Goal: Information Seeking & Learning: Learn about a topic

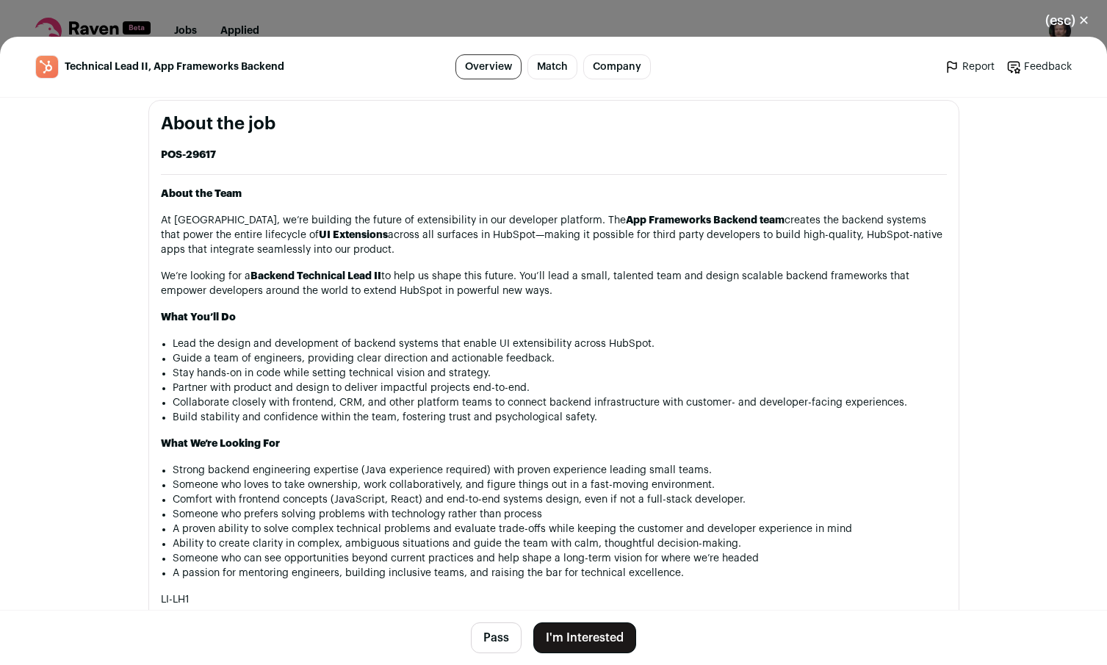
scroll to position [780, 0]
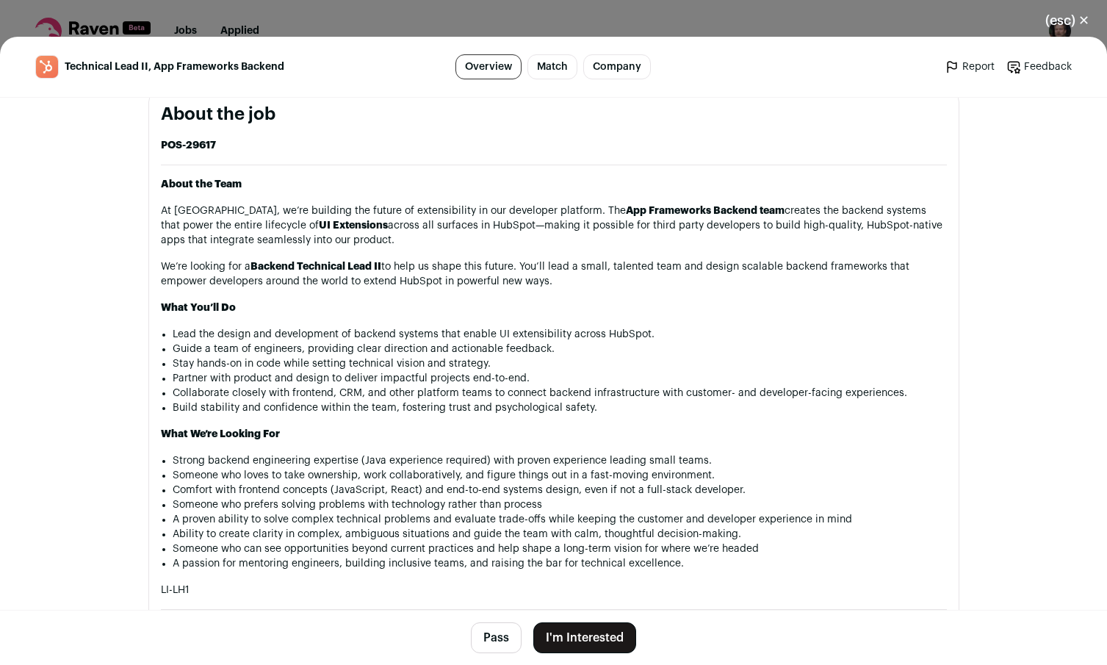
click at [83, 207] on main "Technical Lead II, App Frameworks Backend Overview Match Company Report Feedbac…" at bounding box center [553, 351] width 1107 height 628
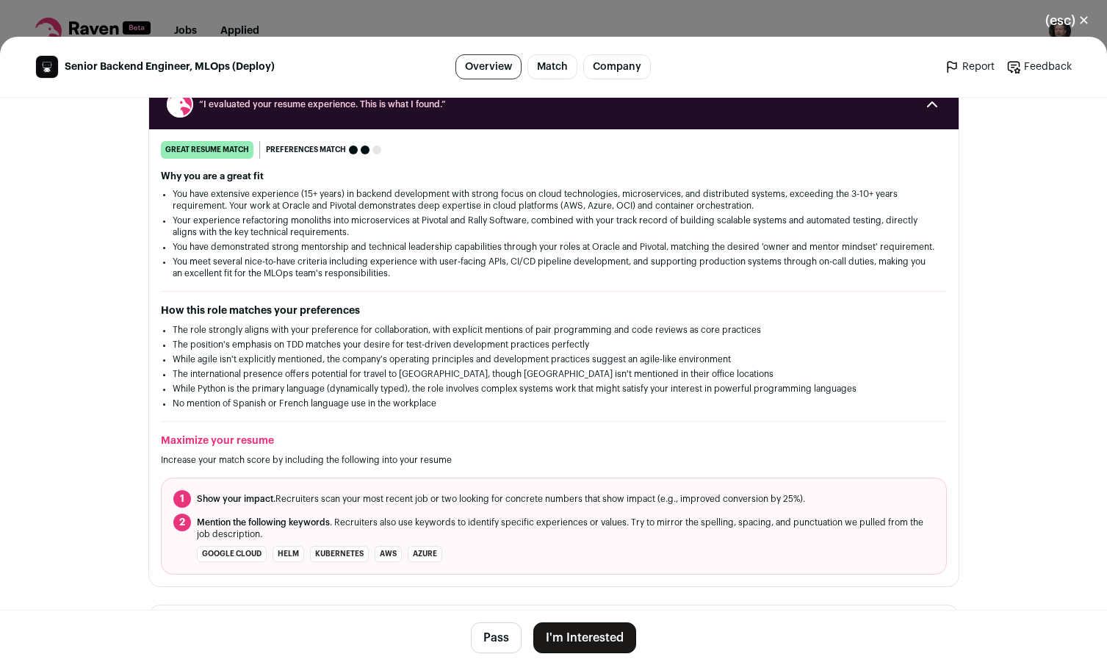
scroll to position [443, 0]
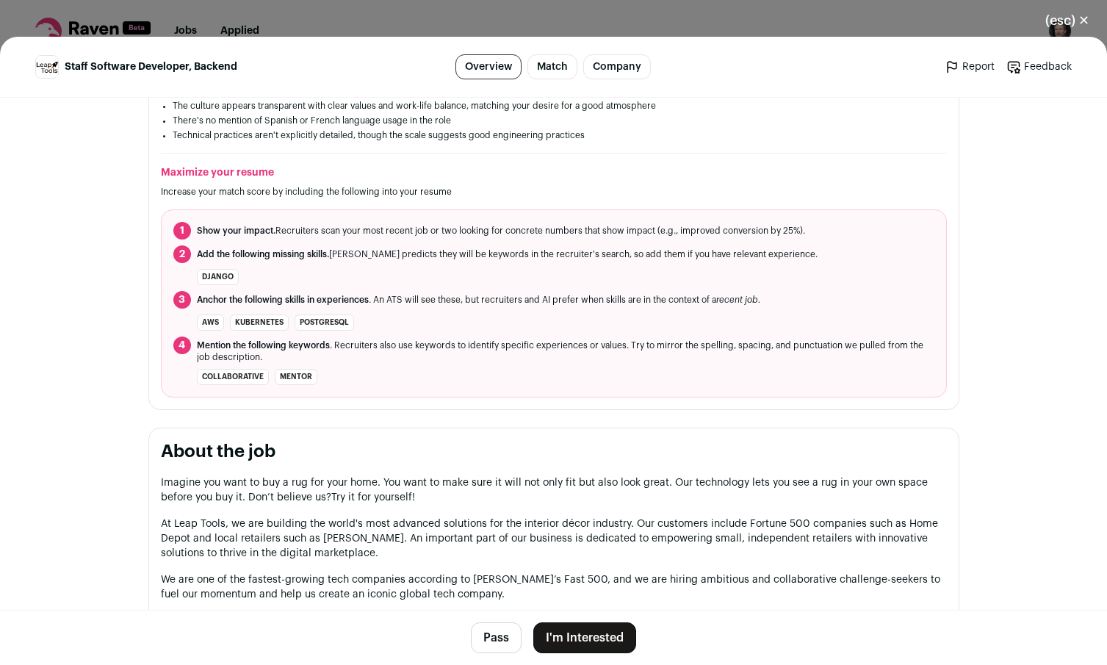
scroll to position [504, 0]
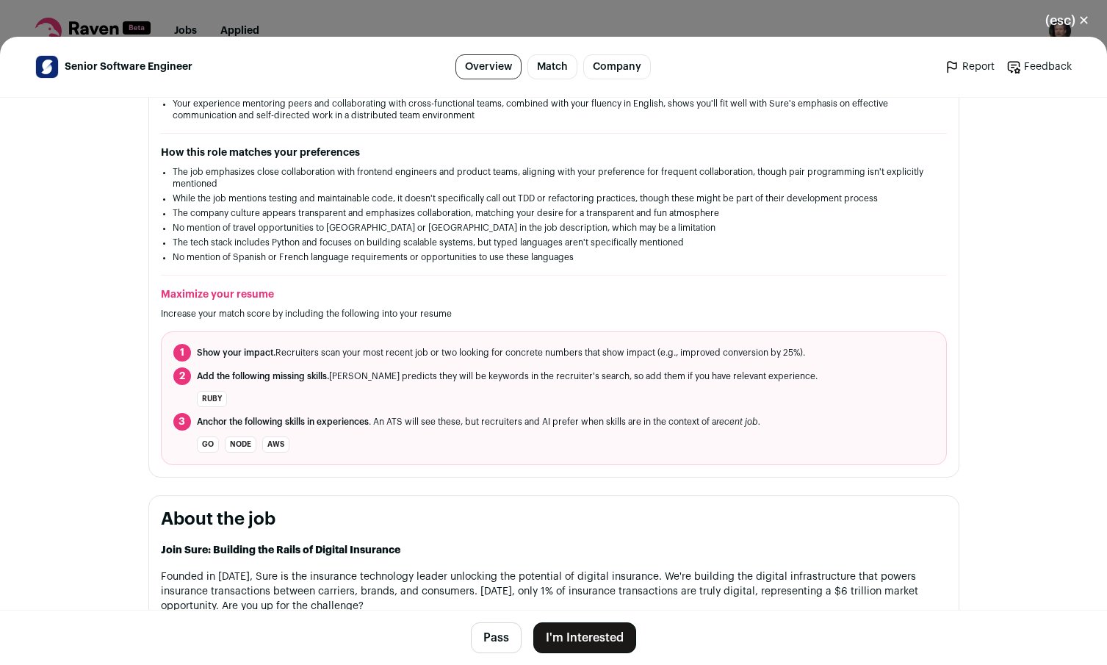
scroll to position [387, 0]
